Goal: Navigation & Orientation: Go to known website

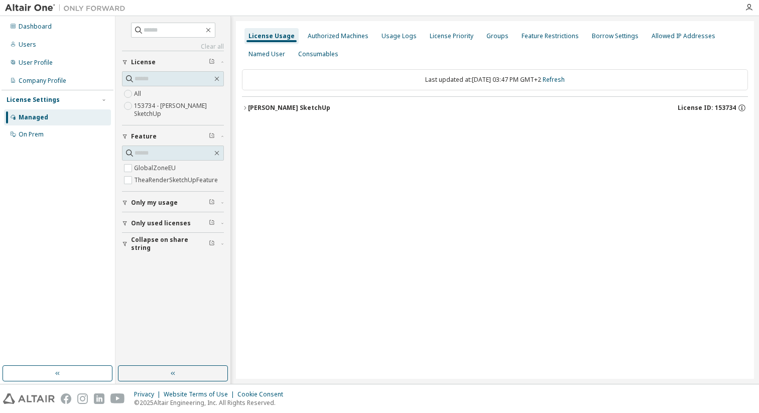
click at [753, 11] on div at bounding box center [749, 8] width 20 height 8
click at [752, 8] on icon "button" at bounding box center [749, 8] width 8 height 8
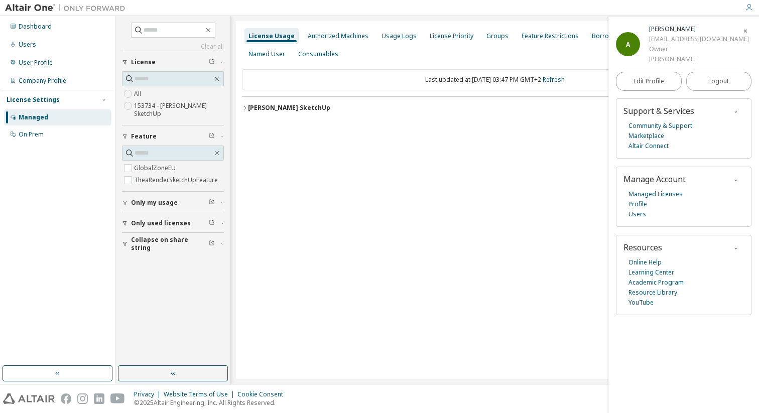
drag, startPoint x: 429, startPoint y: 213, endPoint x: 424, endPoint y: 205, distance: 9.9
click at [429, 214] on div "License Usage Authorized Machines Usage Logs License Priority Groups Feature Re…" at bounding box center [495, 200] width 518 height 358
click at [41, 23] on div "Dashboard" at bounding box center [35, 27] width 33 height 8
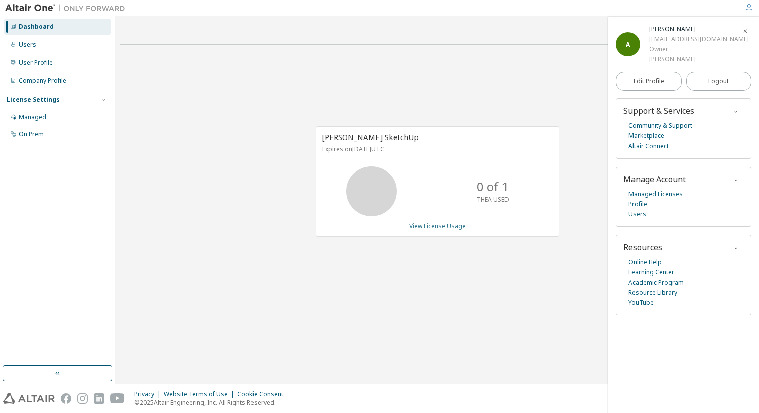
click at [448, 224] on link "View License Usage" at bounding box center [437, 226] width 57 height 9
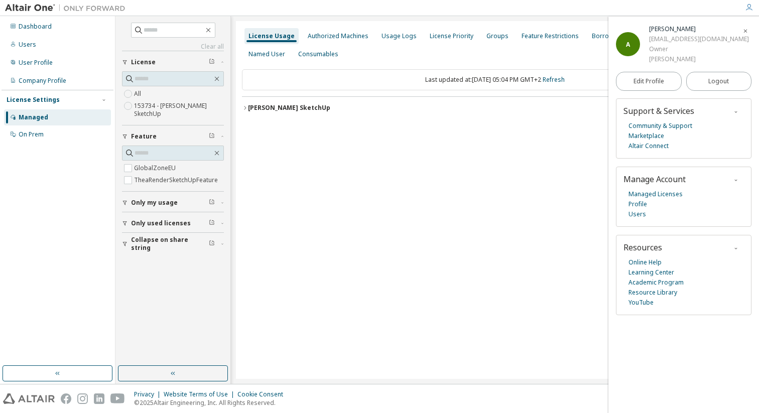
click at [752, 8] on icon "button" at bounding box center [749, 8] width 8 height 8
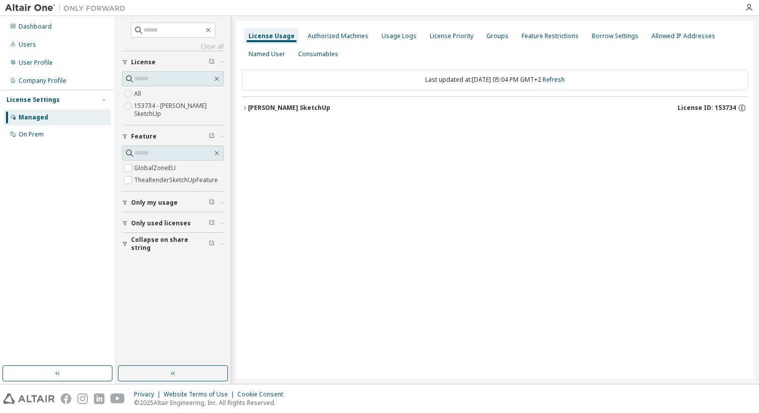
click at [753, 4] on div at bounding box center [749, 8] width 20 height 8
click at [752, 8] on icon "button" at bounding box center [749, 8] width 8 height 8
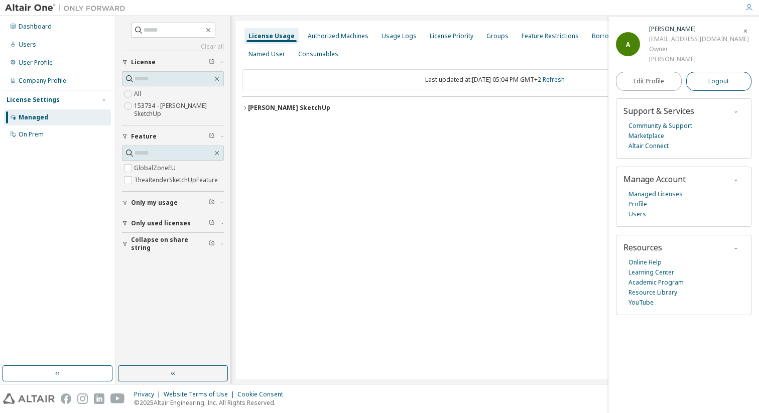
click at [722, 82] on span "Logout" at bounding box center [718, 81] width 21 height 10
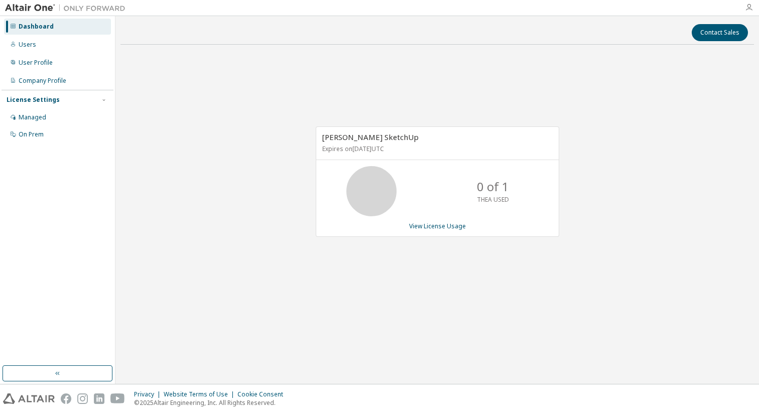
click at [750, 8] on icon "button" at bounding box center [749, 8] width 8 height 8
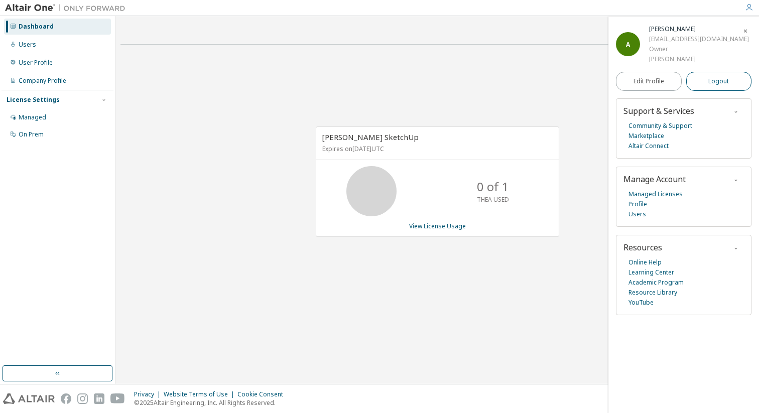
click at [723, 83] on span "Logout" at bounding box center [718, 81] width 21 height 10
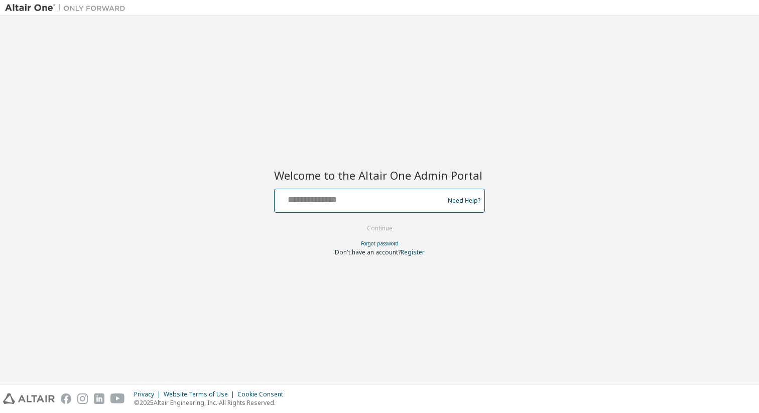
click at [394, 204] on input "text" at bounding box center [361, 198] width 164 height 15
type input "**********"
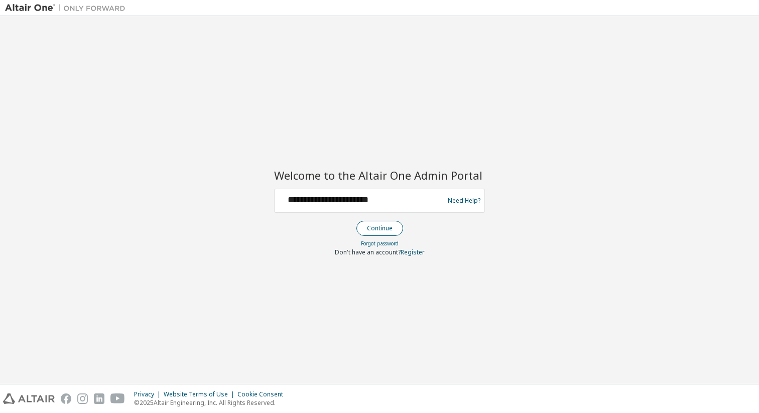
click at [396, 228] on button "Continue" at bounding box center [379, 228] width 47 height 15
